Goal: Check status: Check status

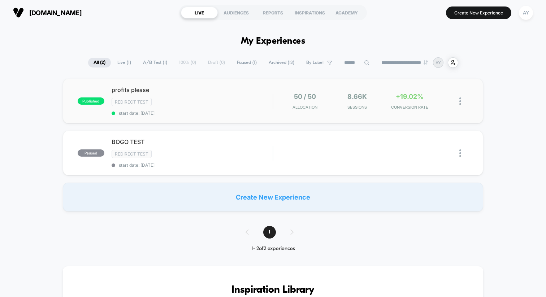
click at [245, 111] on span "start date: [DATE]" at bounding box center [192, 113] width 161 height 5
